Goal: Information Seeking & Learning: Check status

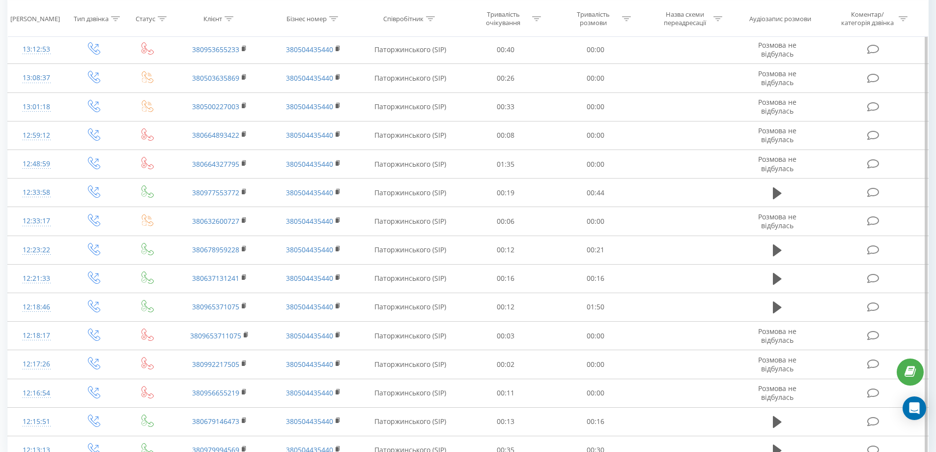
scroll to position [447, 0]
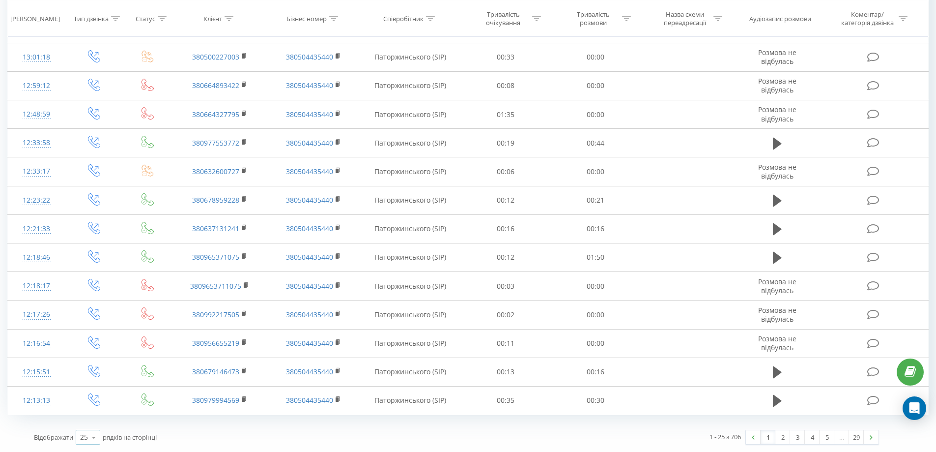
click at [93, 435] on icon at bounding box center [93, 436] width 15 height 19
click at [96, 422] on div "100" at bounding box center [88, 423] width 24 height 14
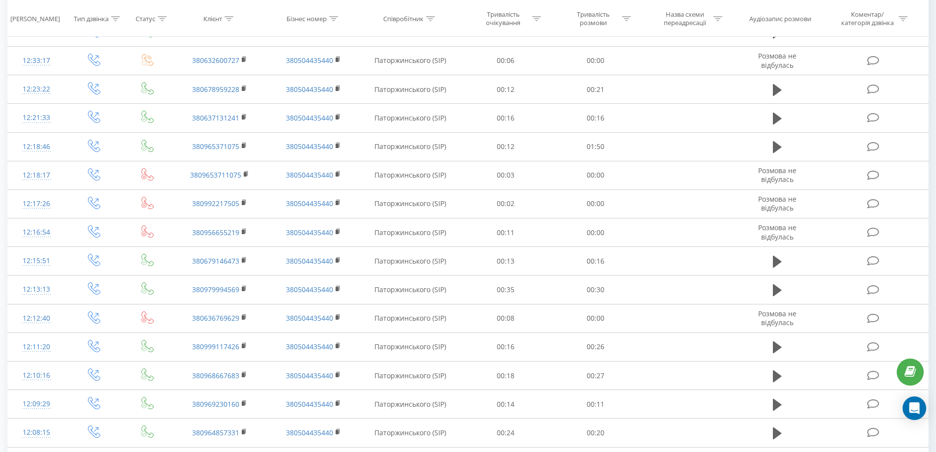
scroll to position [496, 0]
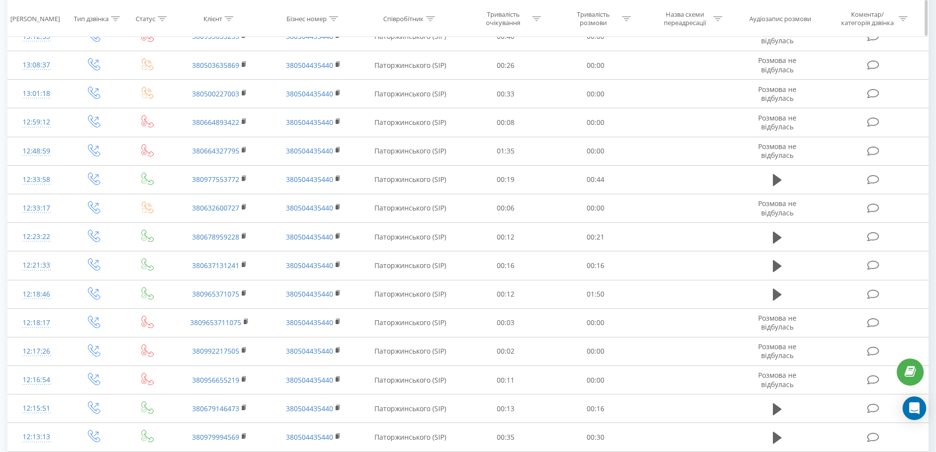
click at [118, 17] on icon at bounding box center [116, 18] width 9 height 5
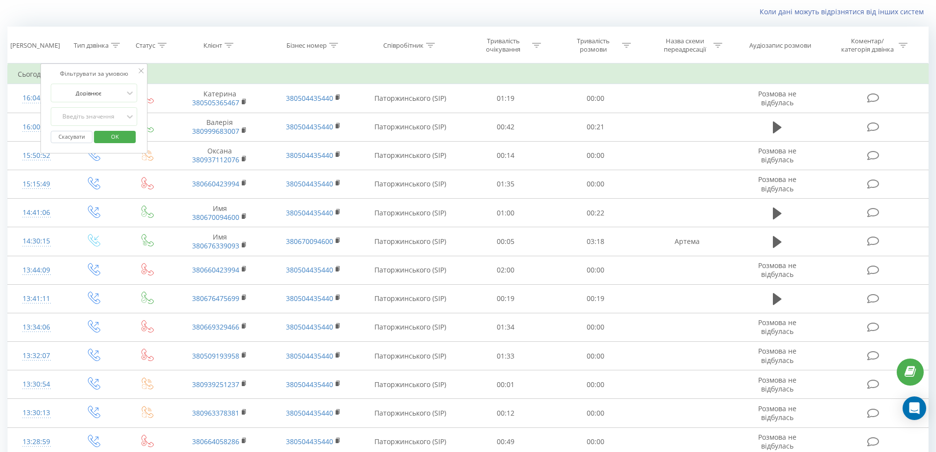
scroll to position [0, 0]
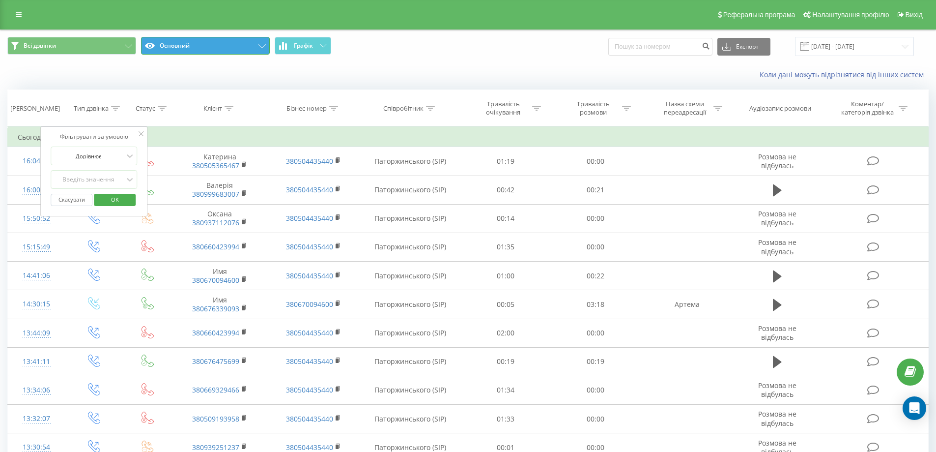
click at [257, 48] on button "Основний" at bounding box center [205, 46] width 129 height 18
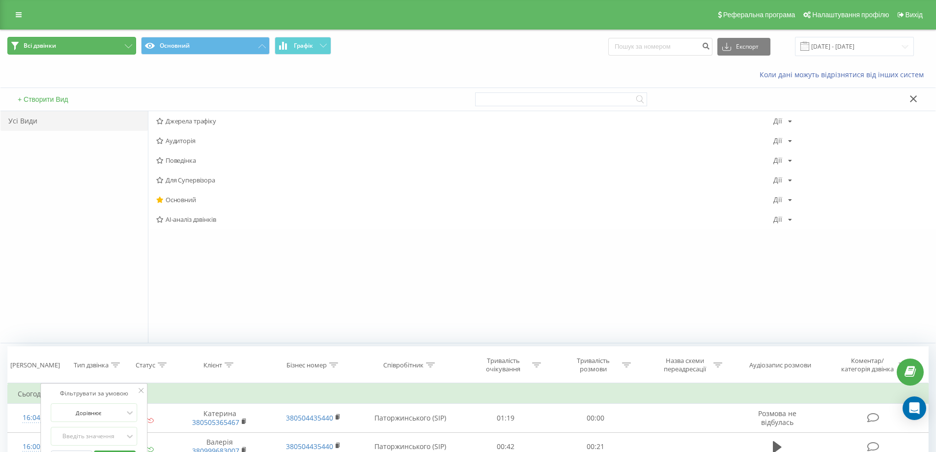
click at [88, 50] on button "Всі дзвінки" at bounding box center [71, 46] width 129 height 18
click at [124, 45] on button "Всі дзвінки" at bounding box center [71, 46] width 129 height 18
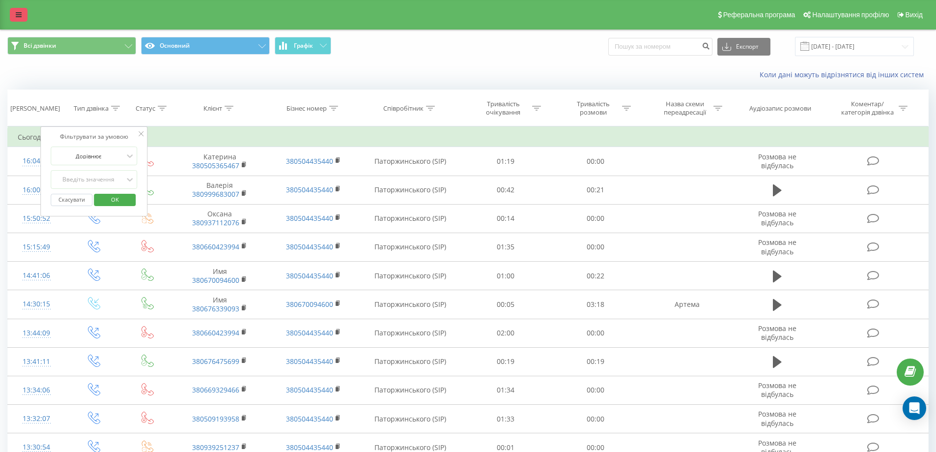
click at [24, 11] on link at bounding box center [19, 15] width 18 height 14
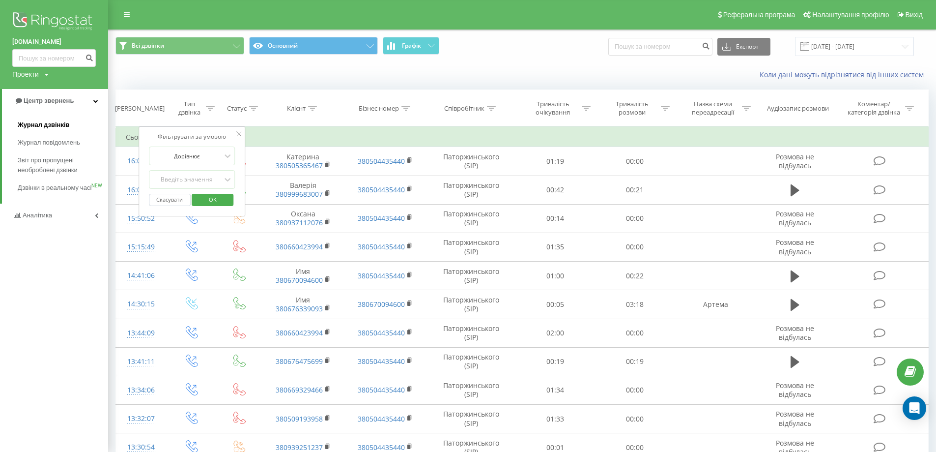
click at [52, 126] on span "Журнал дзвінків" at bounding box center [44, 125] width 52 height 10
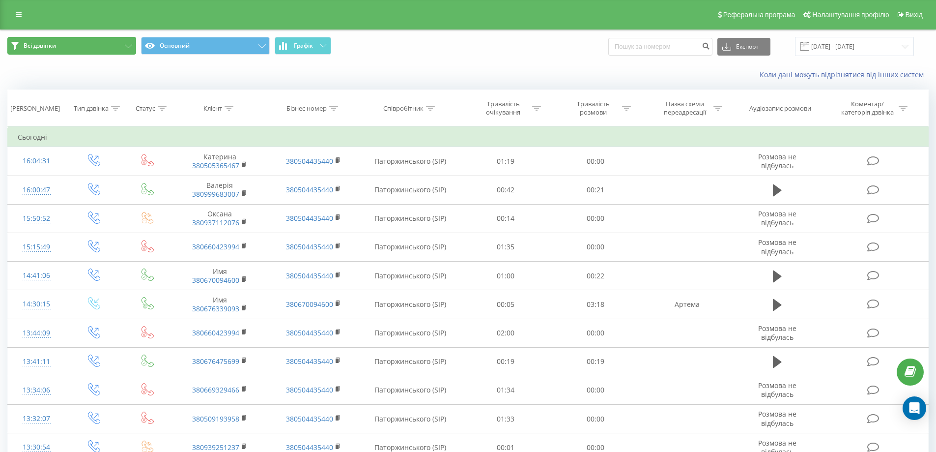
click at [130, 42] on button "Всі дзвінки" at bounding box center [71, 46] width 129 height 18
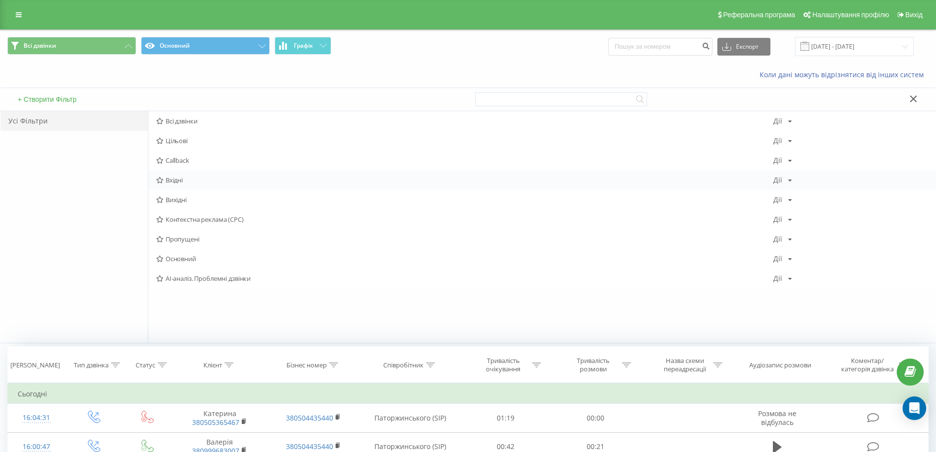
click at [187, 177] on span "Вхідні" at bounding box center [464, 179] width 617 height 7
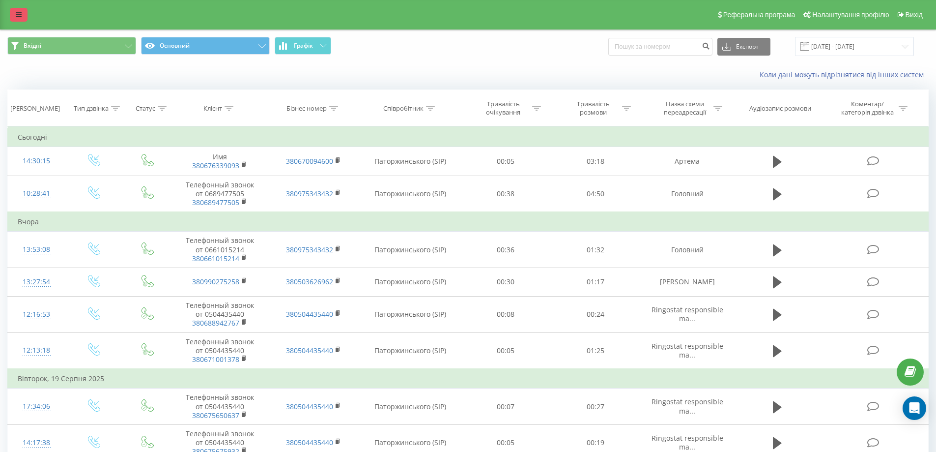
click at [19, 14] on icon at bounding box center [19, 14] width 6 height 7
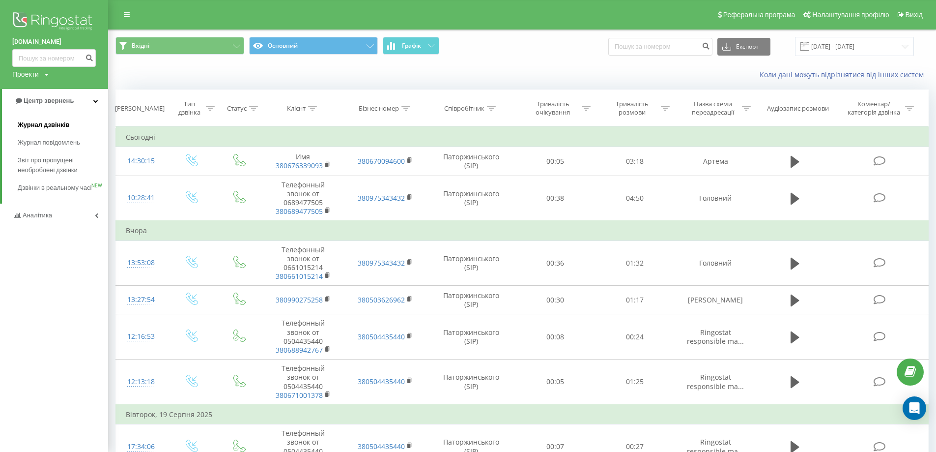
click at [60, 127] on span "Журнал дзвінків" at bounding box center [44, 125] width 52 height 10
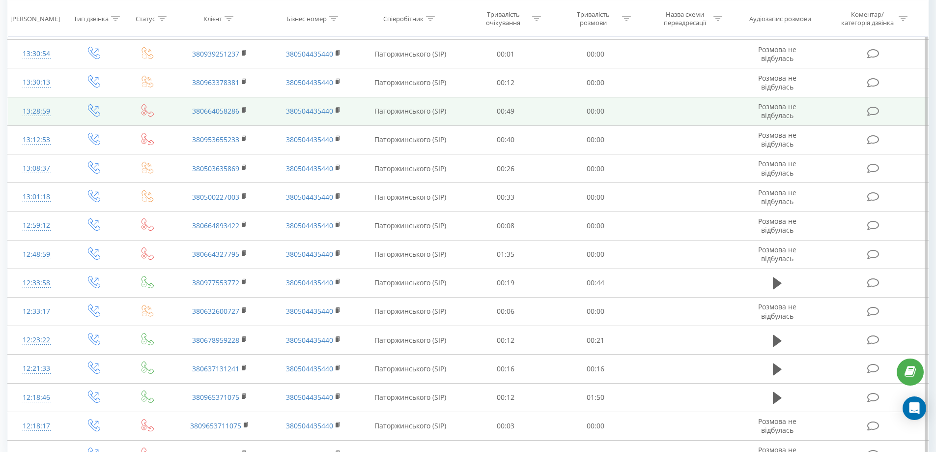
scroll to position [447, 0]
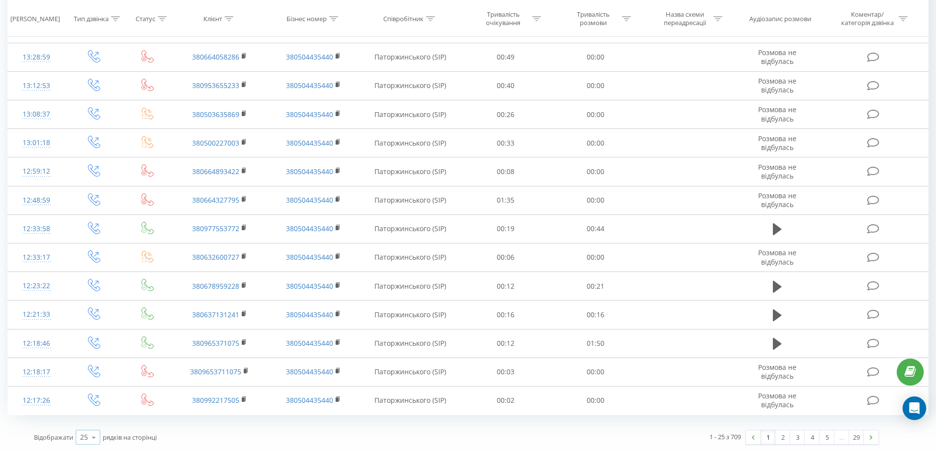
click at [95, 440] on icon at bounding box center [93, 436] width 15 height 19
click at [88, 413] on div "50" at bounding box center [88, 408] width 24 height 14
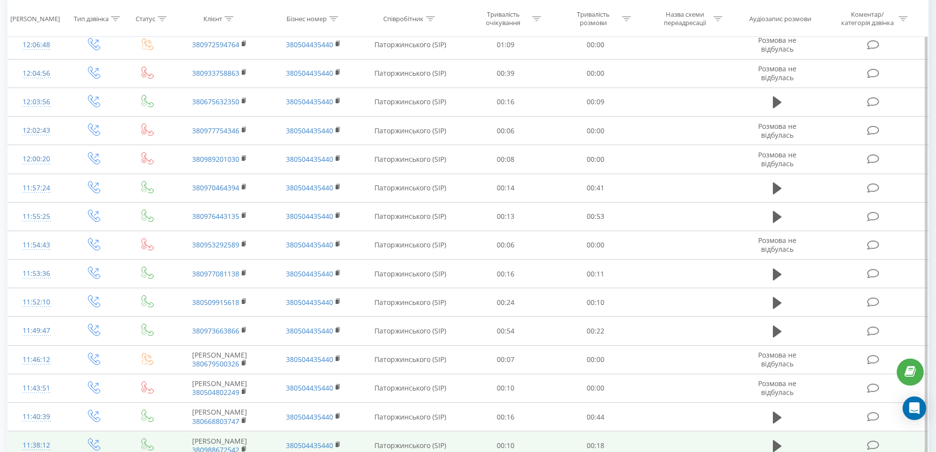
scroll to position [1015, 0]
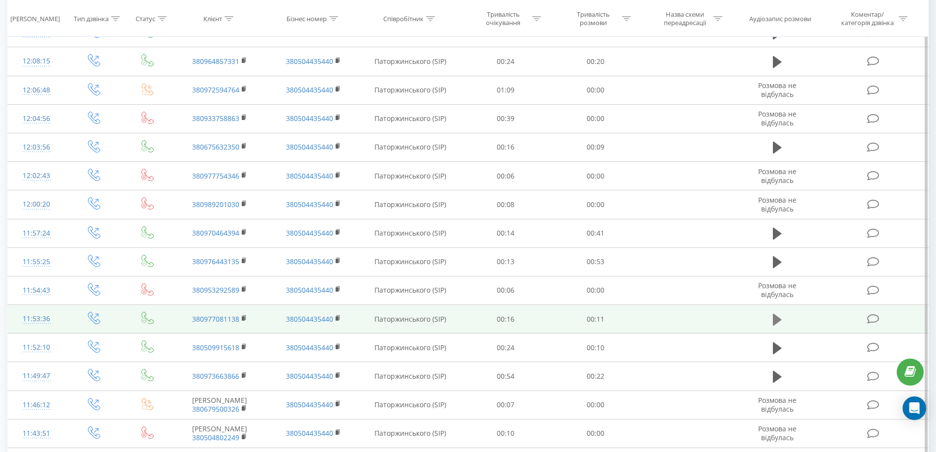
click at [773, 320] on icon at bounding box center [777, 319] width 9 height 12
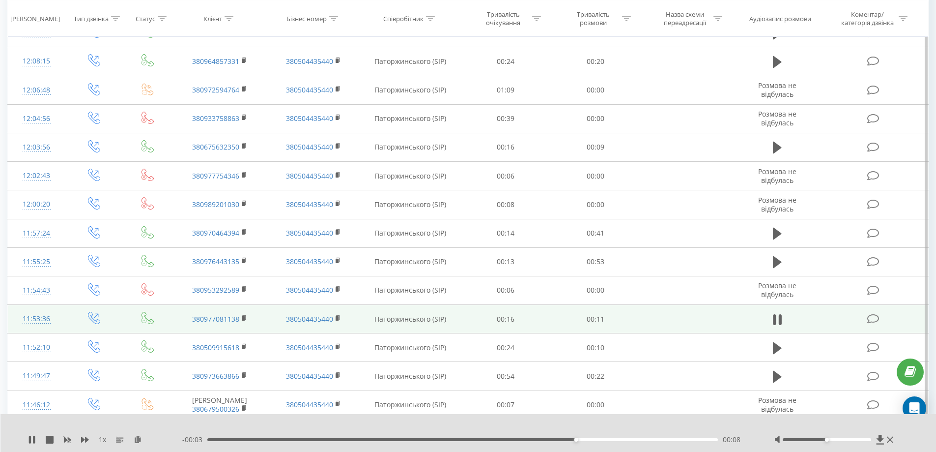
click at [886, 439] on div at bounding box center [835, 439] width 122 height 10
click at [890, 442] on icon at bounding box center [890, 439] width 6 height 8
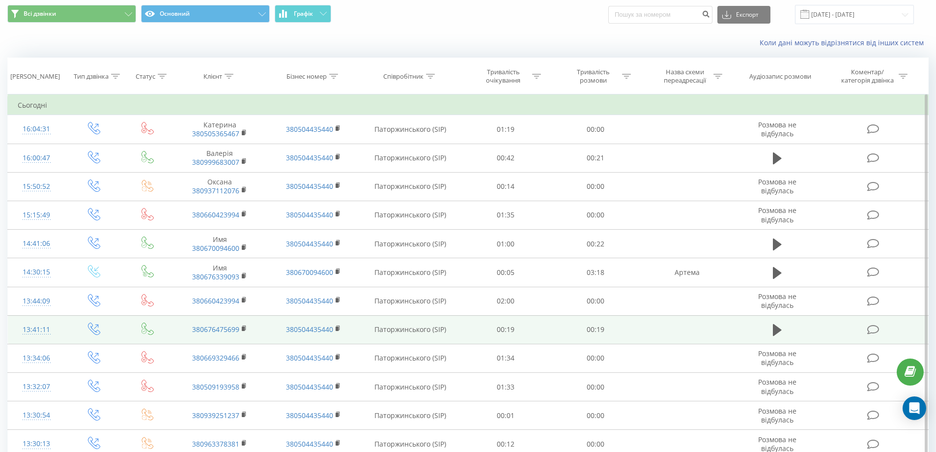
scroll to position [0, 0]
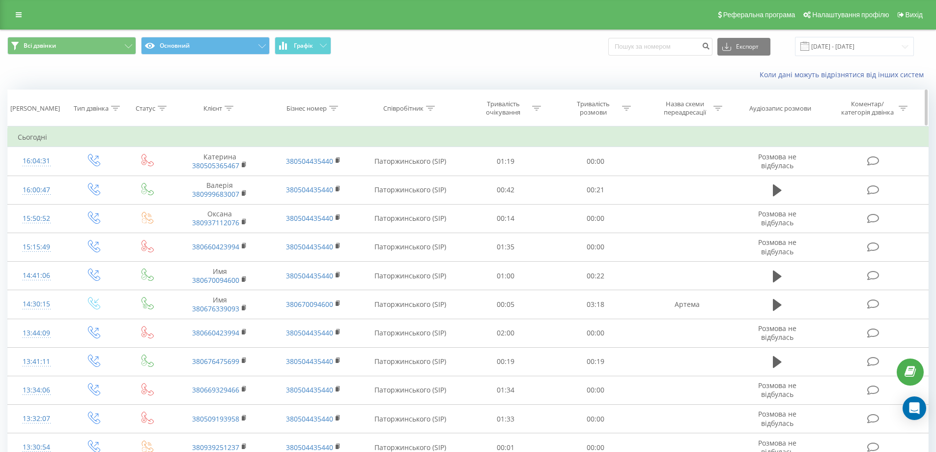
click at [163, 111] on div at bounding box center [162, 108] width 9 height 8
click at [113, 111] on div at bounding box center [115, 108] width 9 height 8
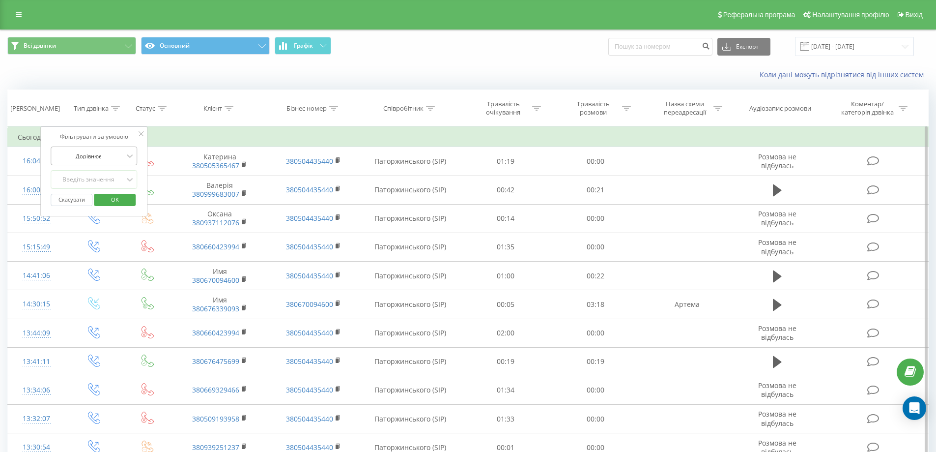
click at [118, 151] on div at bounding box center [89, 155] width 70 height 9
click at [113, 41] on button "Всі дзвінки" at bounding box center [71, 46] width 129 height 18
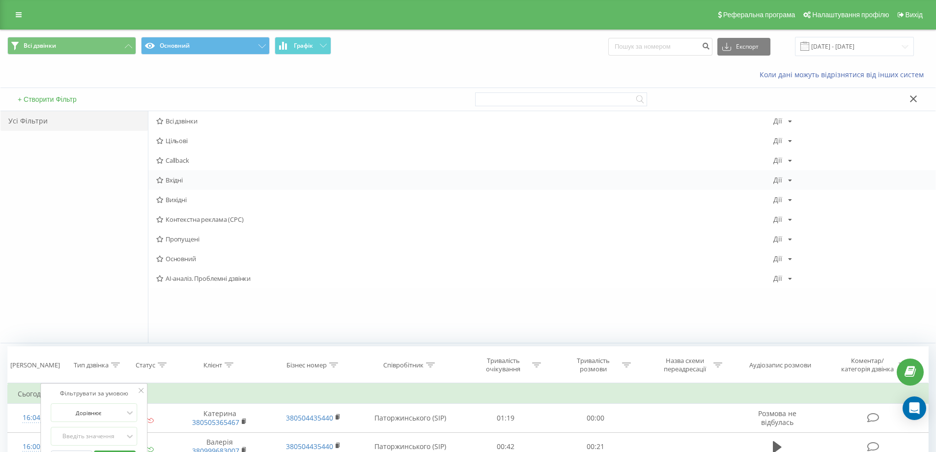
click at [186, 180] on span "Вхідні" at bounding box center [464, 179] width 617 height 7
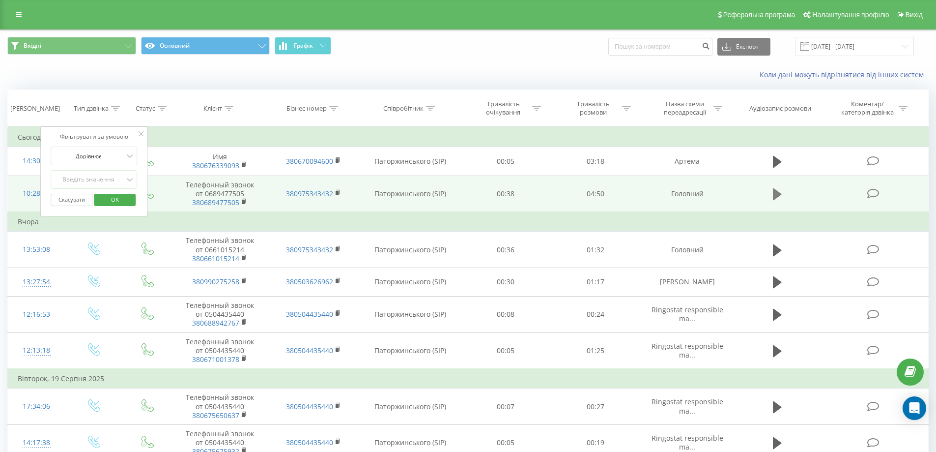
click at [776, 198] on icon at bounding box center [777, 194] width 9 height 14
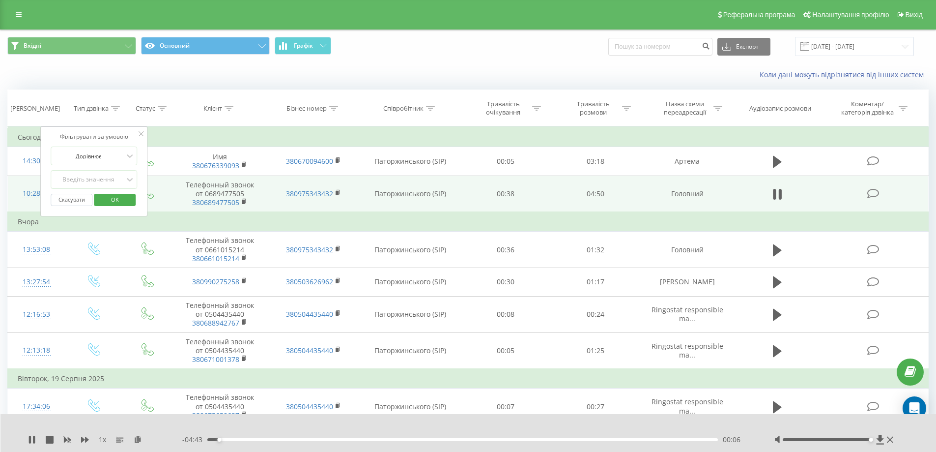
drag, startPoint x: 836, startPoint y: 443, endPoint x: 869, endPoint y: 442, distance: 32.4
click at [869, 442] on div at bounding box center [835, 439] width 122 height 10
click at [561, 62] on div "Вхідні Основний Графік Експорт .csv .xls .xlsx [DATE] - [DATE]" at bounding box center [467, 46] width 935 height 33
click at [144, 136] on div "Фільтрувати за умовою Дорівнює Введіть значення Скасувати OK" at bounding box center [93, 171] width 107 height 90
click at [141, 134] on icon at bounding box center [141, 133] width 5 height 5
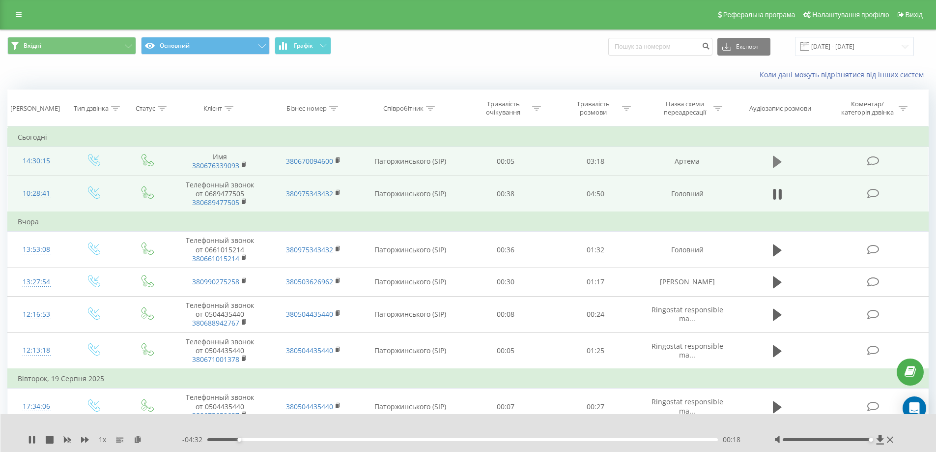
click at [771, 159] on button at bounding box center [777, 161] width 15 height 15
click at [773, 194] on icon at bounding box center [777, 194] width 9 height 12
click at [888, 441] on icon at bounding box center [890, 439] width 6 height 6
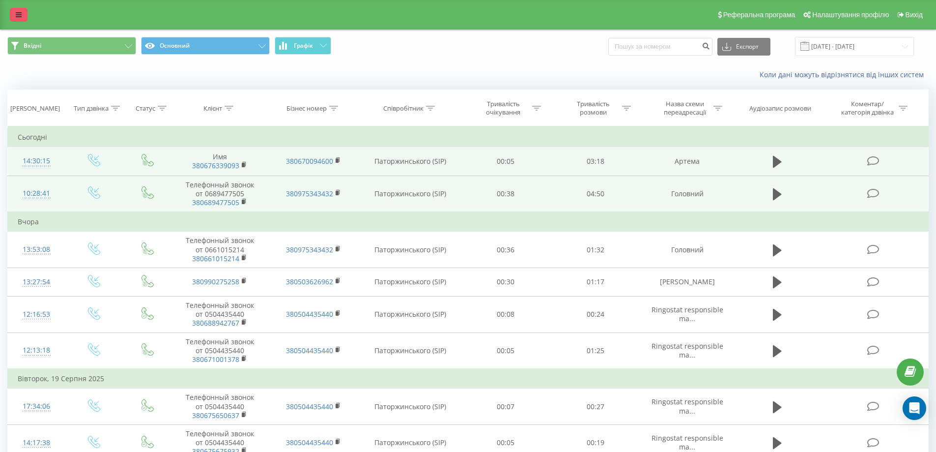
click at [21, 14] on icon at bounding box center [19, 14] width 6 height 7
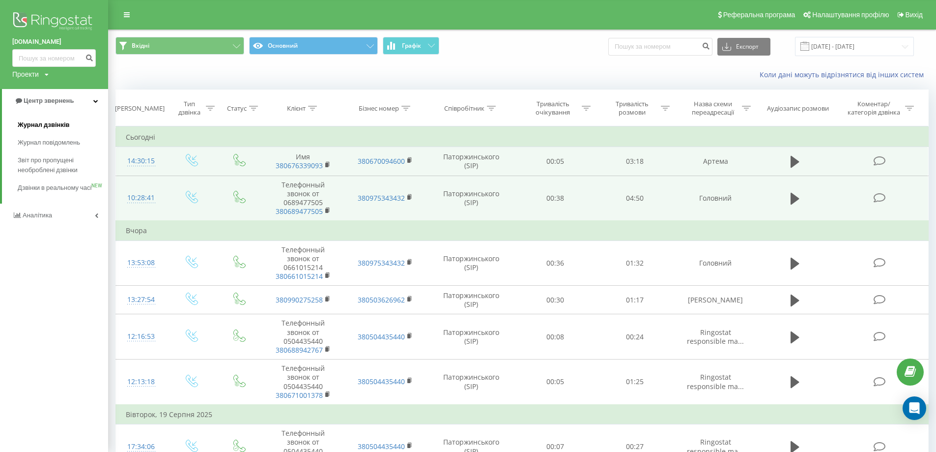
click at [49, 125] on span "Журнал дзвінків" at bounding box center [44, 125] width 52 height 10
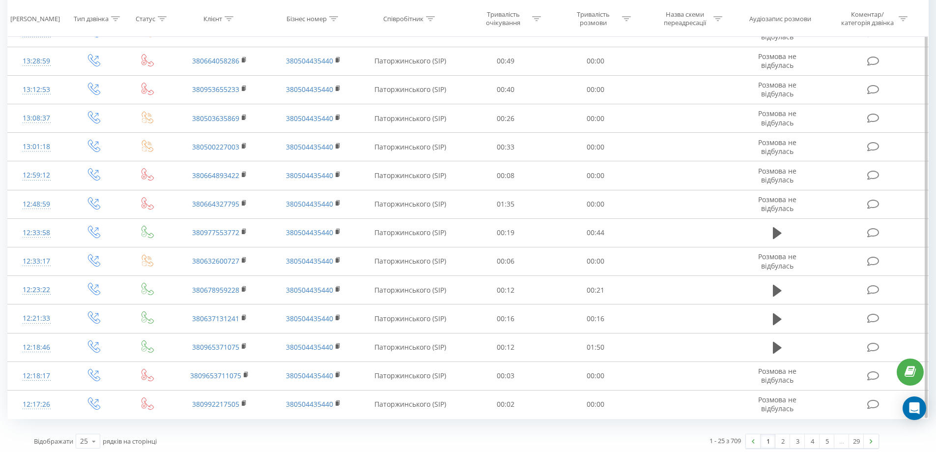
scroll to position [447, 0]
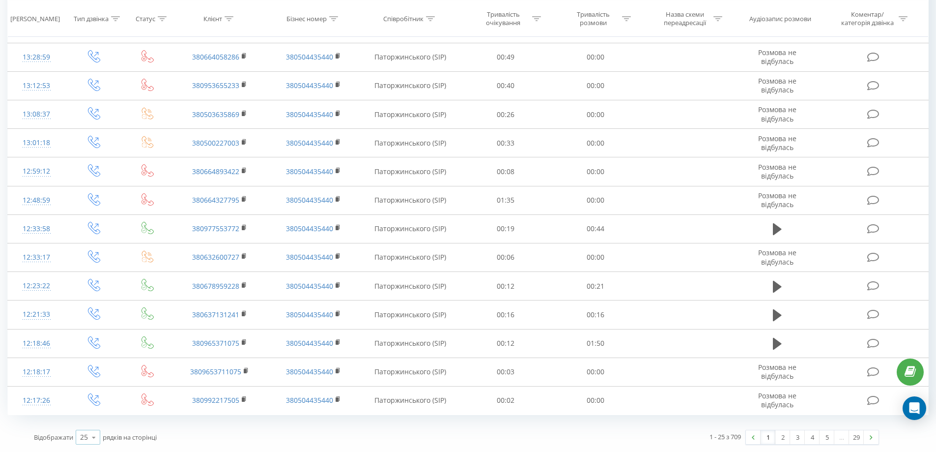
click at [99, 437] on icon at bounding box center [93, 436] width 15 height 19
click at [98, 423] on div "100" at bounding box center [88, 423] width 24 height 14
